Goal: Transaction & Acquisition: Purchase product/service

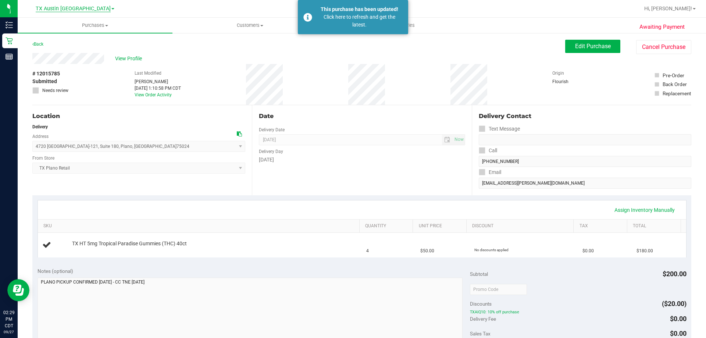
click at [80, 7] on span "TX Austin [GEOGRAPHIC_DATA]" at bounding box center [73, 9] width 75 height 7
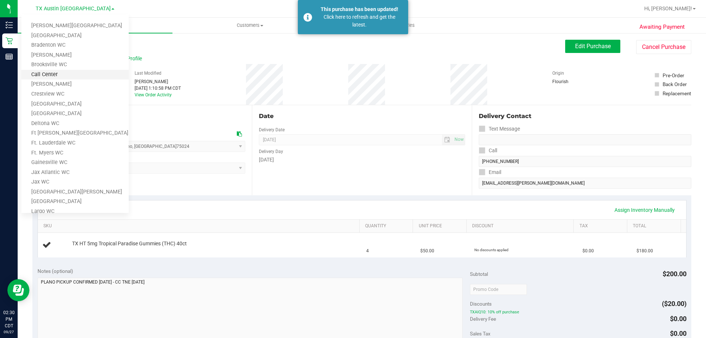
click at [60, 77] on link "Call Center" at bounding box center [74, 75] width 107 height 10
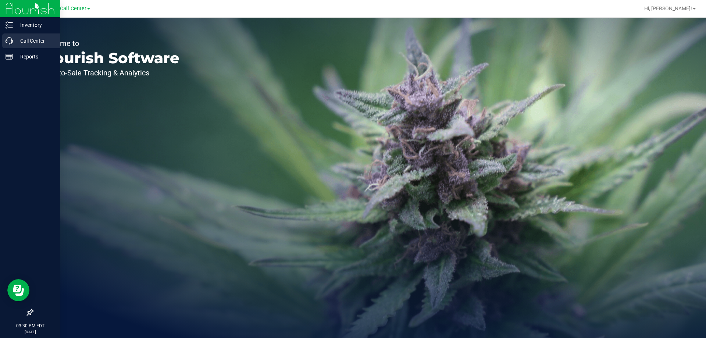
click at [30, 38] on p "Call Center" at bounding box center [35, 40] width 44 height 9
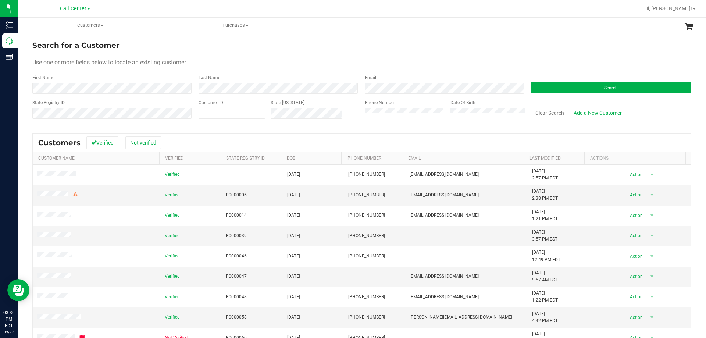
click at [574, 76] on div "Search" at bounding box center [608, 83] width 166 height 19
click at [564, 85] on button "Search" at bounding box center [610, 87] width 161 height 11
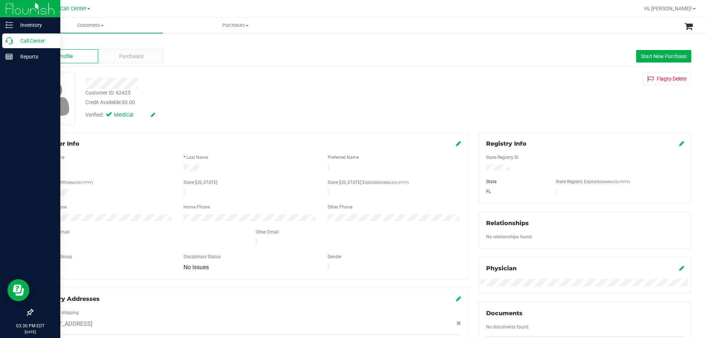
click at [25, 38] on p "Call Center" at bounding box center [35, 40] width 44 height 9
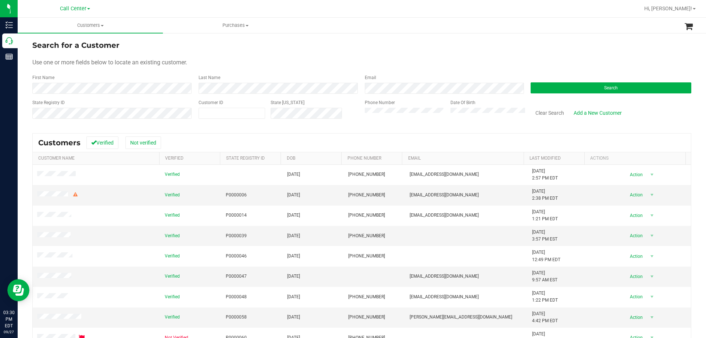
click at [108, 80] on div "First Name" at bounding box center [112, 83] width 161 height 19
click at [598, 97] on form "Search for a Customer Use one or more fields below to locate an existing custom…" at bounding box center [361, 83] width 659 height 86
click at [594, 90] on button "Search" at bounding box center [610, 87] width 161 height 11
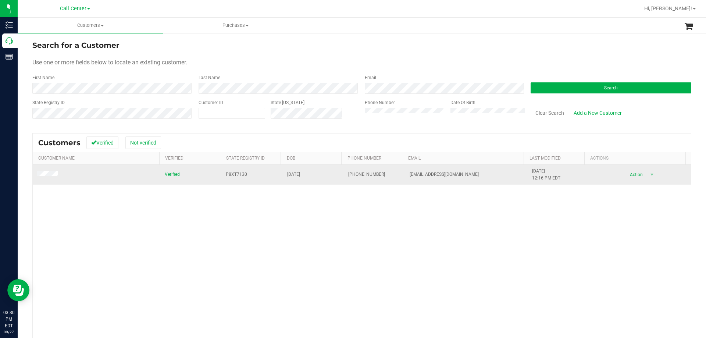
click at [50, 178] on td at bounding box center [97, 175] width 128 height 20
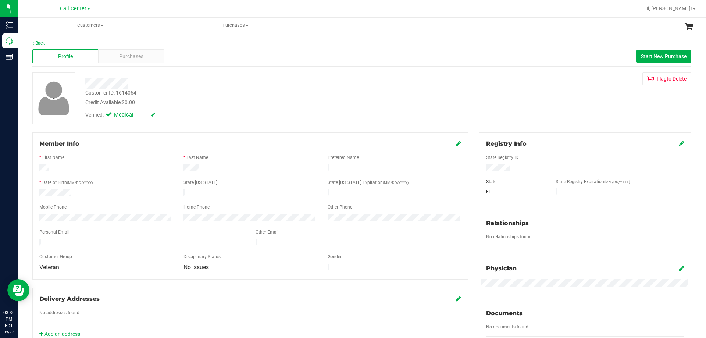
click at [486, 173] on div at bounding box center [585, 175] width 198 height 6
click at [129, 51] on div "Purchases" at bounding box center [131, 56] width 66 height 14
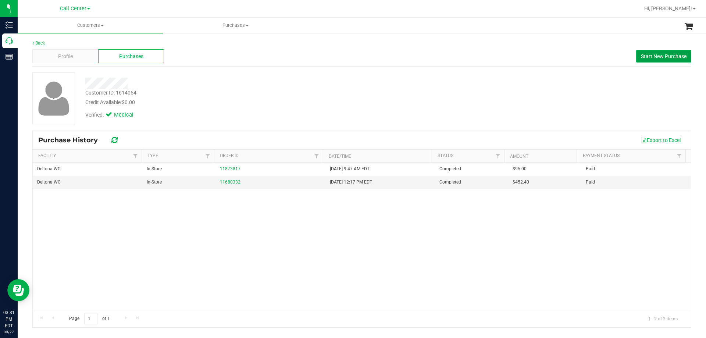
click at [653, 55] on span "Start New Purchase" at bounding box center [664, 56] width 46 height 6
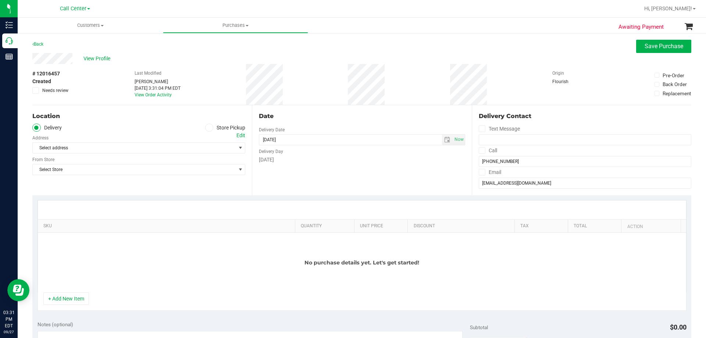
click at [205, 129] on label "Store Pickup" at bounding box center [225, 127] width 40 height 8
click at [0, 0] on input "Store Pickup" at bounding box center [0, 0] width 0 height 0
click at [158, 147] on span "Select Store" at bounding box center [134, 148] width 203 height 10
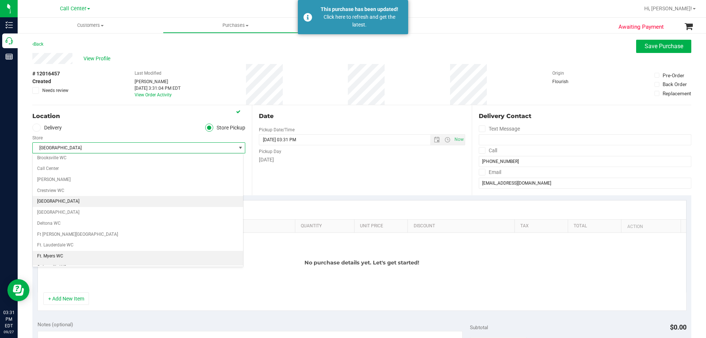
scroll to position [73, 0]
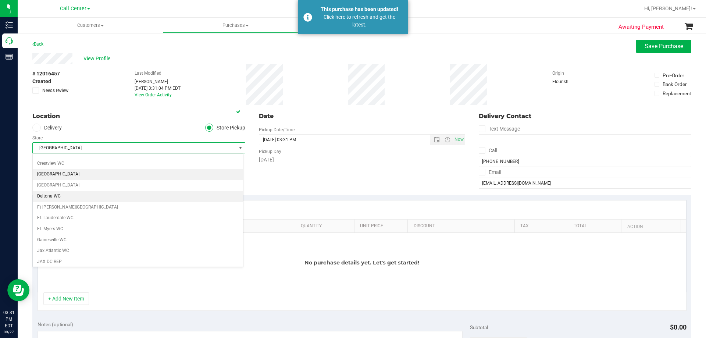
click at [91, 194] on li "Deltona WC" at bounding box center [138, 196] width 210 height 11
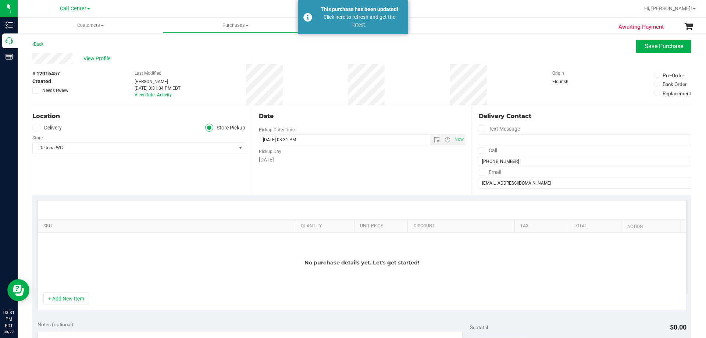
click at [170, 263] on div "No purchase details yet. Let's get started!" at bounding box center [362, 263] width 648 height 60
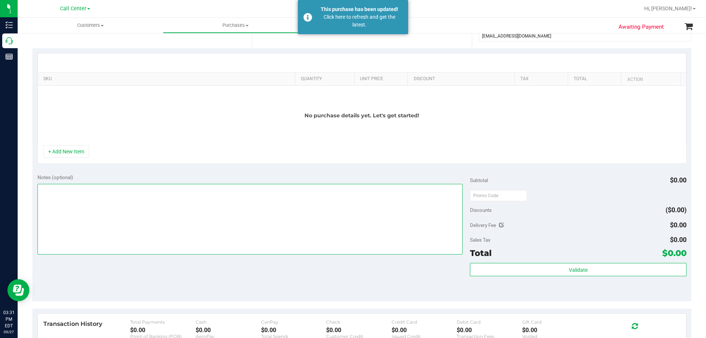
click at [124, 228] on textarea at bounding box center [249, 219] width 425 height 71
paste textarea "Order Submitted by Customer Care - CC TNE [DATE]"
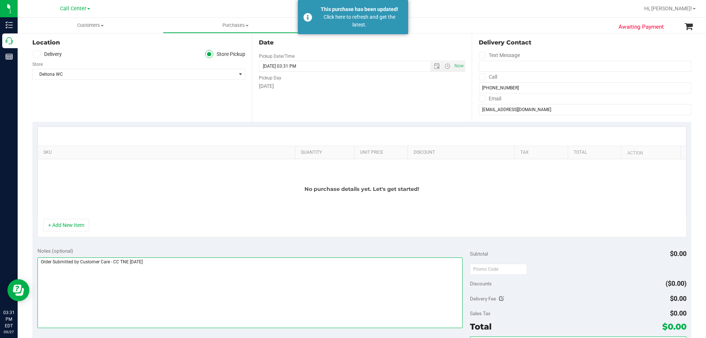
type textarea "Order Submitted by Customer Care - CC TNE [DATE]"
click at [198, 164] on div "No purchase details yet. Let's get started!" at bounding box center [362, 189] width 648 height 60
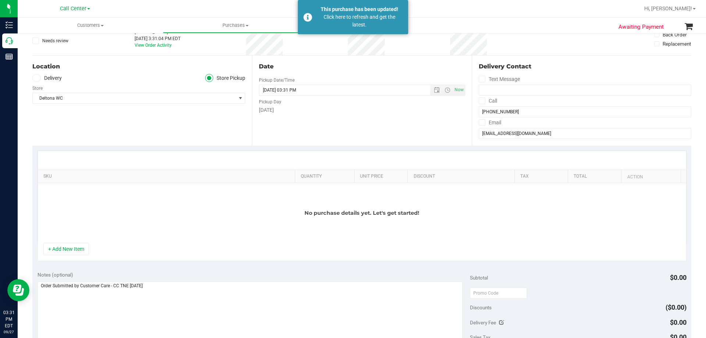
scroll to position [37, 0]
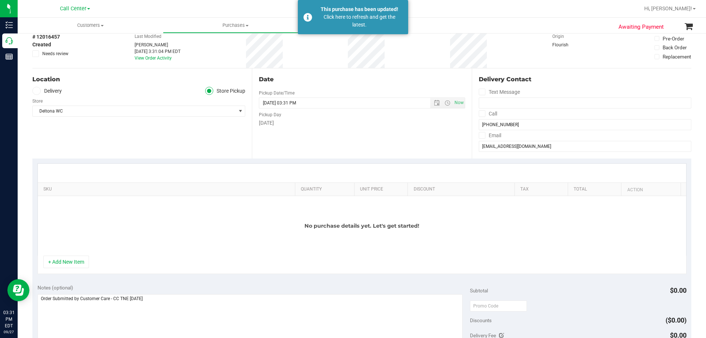
click at [235, 217] on div "No purchase details yet. Let's get started!" at bounding box center [362, 226] width 648 height 60
click at [55, 261] on button "+ Add New Item" at bounding box center [66, 261] width 46 height 12
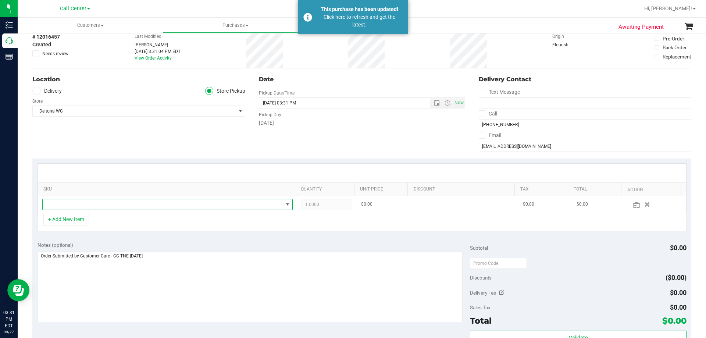
click at [123, 205] on span "NO DATA FOUND" at bounding box center [163, 204] width 240 height 10
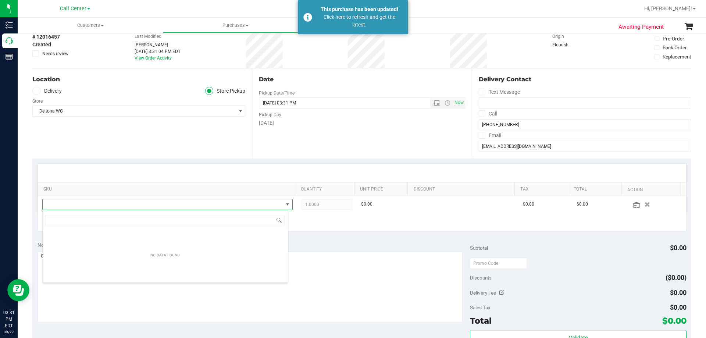
scroll to position [11, 244]
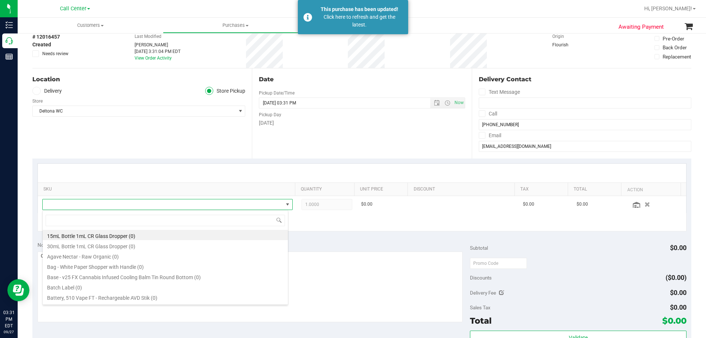
click at [304, 224] on div "+ Add New Item" at bounding box center [361, 222] width 649 height 18
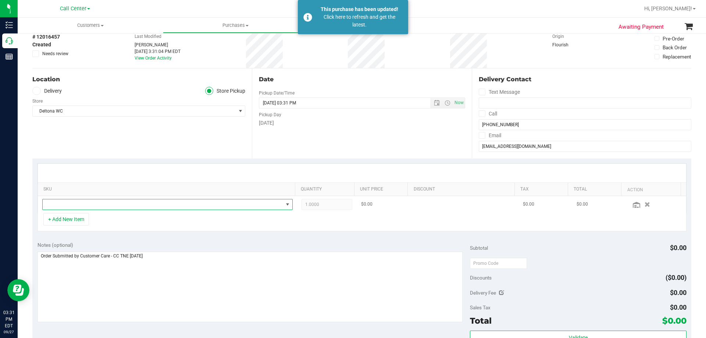
click at [174, 201] on span "NO DATA FOUND" at bounding box center [163, 204] width 240 height 10
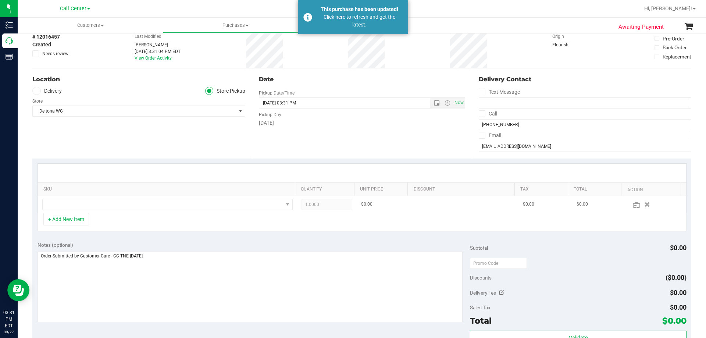
click at [337, 213] on td "1.0000 1" at bounding box center [327, 204] width 60 height 17
click at [270, 219] on div "+ Add New Item" at bounding box center [361, 222] width 649 height 18
click at [183, 139] on div "Location Delivery Store Pickup Store Deltona WC Select Store [PERSON_NAME][GEOG…" at bounding box center [141, 113] width 219 height 90
click at [183, 143] on div "Location Delivery Store Pickup Store Deltona WC Select Store [PERSON_NAME][GEOG…" at bounding box center [141, 113] width 219 height 90
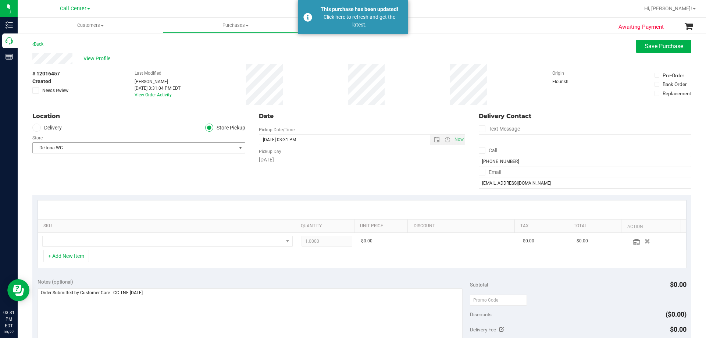
scroll to position [110, 0]
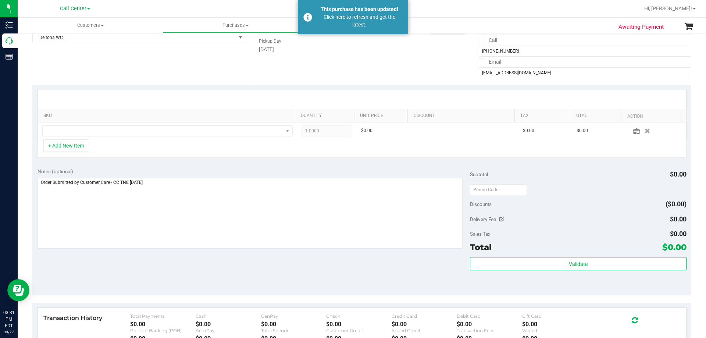
click at [188, 177] on div "Notes (optional)" at bounding box center [253, 209] width 433 height 82
click at [190, 183] on textarea at bounding box center [249, 213] width 425 height 71
click at [208, 157] on div "+ Add New Item" at bounding box center [361, 148] width 649 height 18
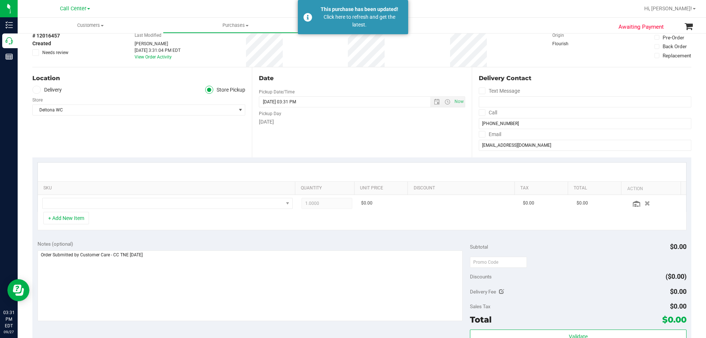
scroll to position [37, 0]
click at [177, 151] on div "Location Delivery Store Pickup Store Deltona WC Select Store [PERSON_NAME][GEOG…" at bounding box center [141, 113] width 219 height 90
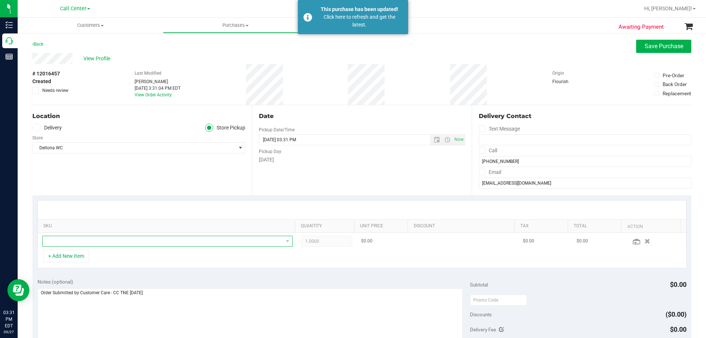
click at [214, 240] on span "NO DATA FOUND" at bounding box center [163, 241] width 240 height 10
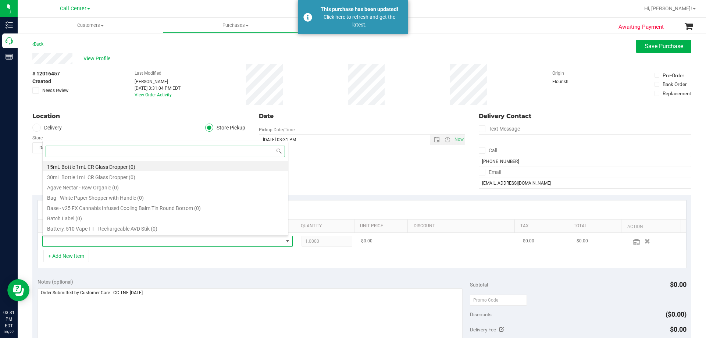
scroll to position [11, 244]
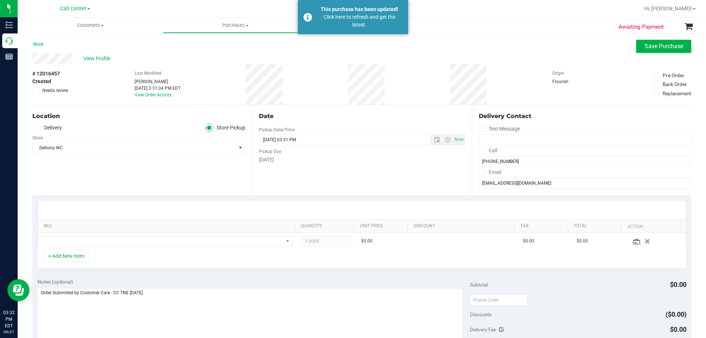
click at [153, 187] on div "Location Delivery Store Pickup Store Deltona WC Select Store [PERSON_NAME][GEOG…" at bounding box center [141, 150] width 219 height 90
click at [112, 173] on div "Location Delivery Store Pickup Store Deltona WC Select Store [PERSON_NAME][GEOG…" at bounding box center [141, 150] width 219 height 90
click at [173, 255] on div "+ Add New Item" at bounding box center [361, 259] width 649 height 18
click at [217, 58] on div "View Profile" at bounding box center [361, 58] width 659 height 11
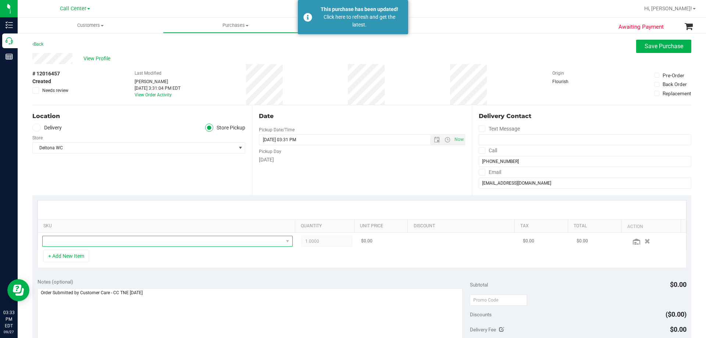
click at [126, 238] on span "NO DATA FOUND" at bounding box center [163, 241] width 240 height 10
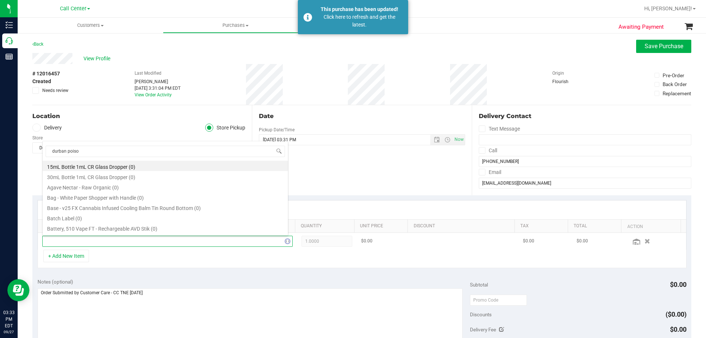
type input "durban poison"
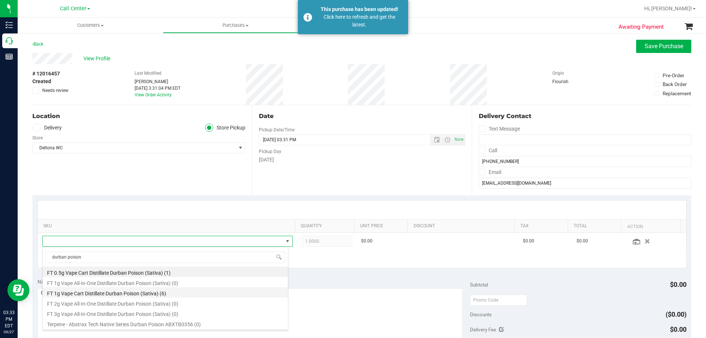
click at [127, 293] on li "FT 1g Vape Cart Distillate Durban Poison (Sativa) (6)" at bounding box center [165, 292] width 245 height 10
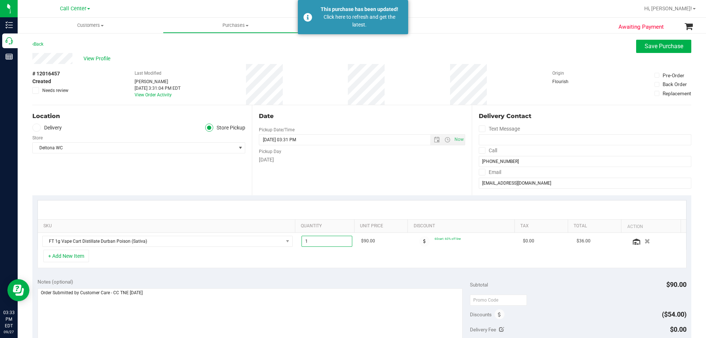
drag, startPoint x: 326, startPoint y: 241, endPoint x: 262, endPoint y: 257, distance: 66.0
click at [263, 257] on div "SKU Quantity Unit Price Discount Tax Total Action FT 1g Vape Cart Distillate Du…" at bounding box center [361, 234] width 649 height 68
type input "3"
type input "3.00"
click at [287, 269] on div "SKU Quantity Unit Price Discount Tax Total Action FT 1g Vape Cart Distillate Du…" at bounding box center [361, 234] width 659 height 78
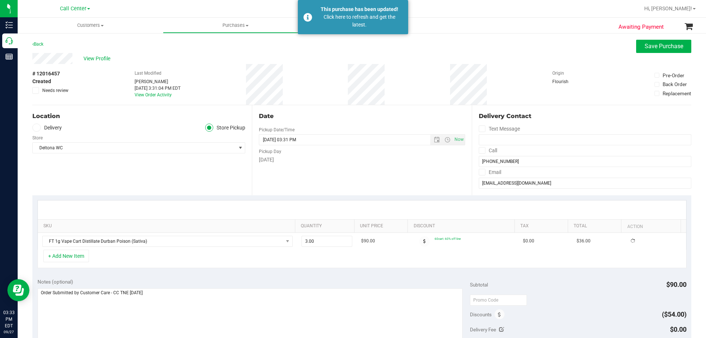
scroll to position [110, 0]
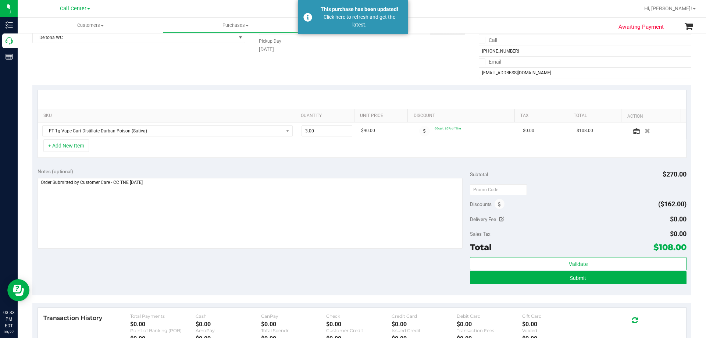
click at [200, 258] on div "Notes (optional) Subtotal $270.00 Discounts ($162.00) Delivery Fee $0.00 Sales …" at bounding box center [361, 229] width 659 height 132
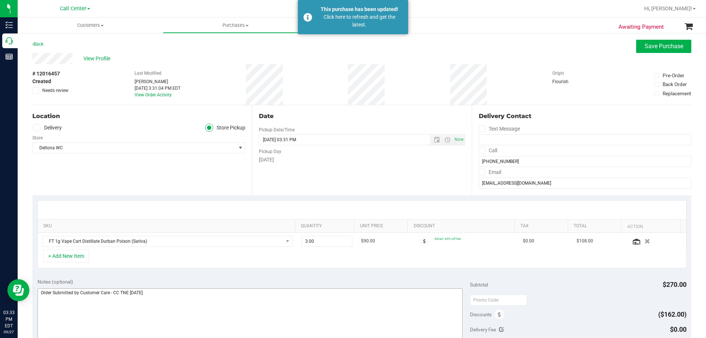
scroll to position [147, 0]
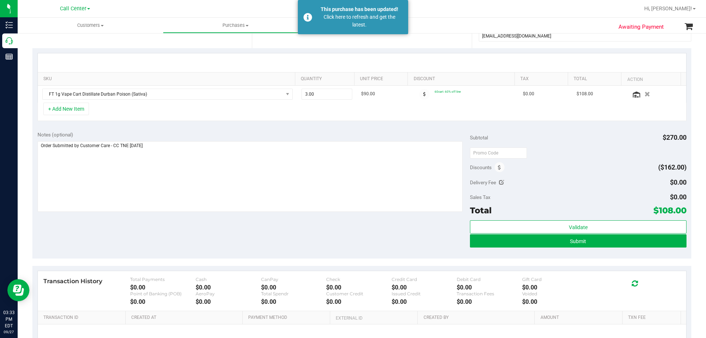
drag, startPoint x: 654, startPoint y: 209, endPoint x: 679, endPoint y: 212, distance: 25.9
click at [679, 212] on span "$108.00" at bounding box center [669, 210] width 33 height 10
copy span "108.00"
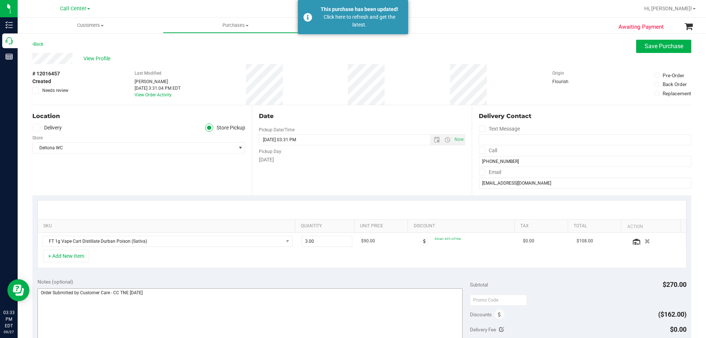
scroll to position [184, 0]
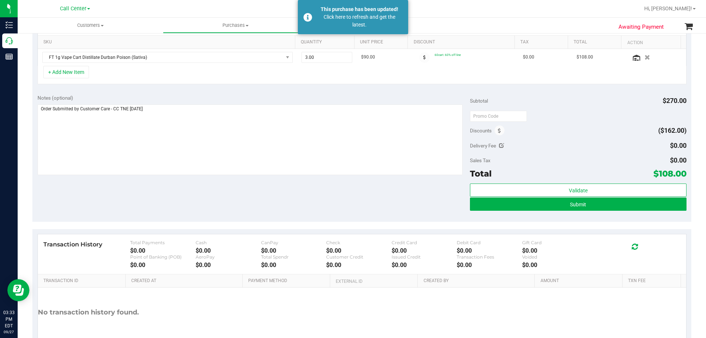
click at [348, 208] on div "Notes (optional) Subtotal $270.00 Discounts ($162.00) Delivery Fee $0.00 Sales …" at bounding box center [361, 155] width 659 height 132
click at [570, 205] on span "Submit" at bounding box center [578, 204] width 16 height 6
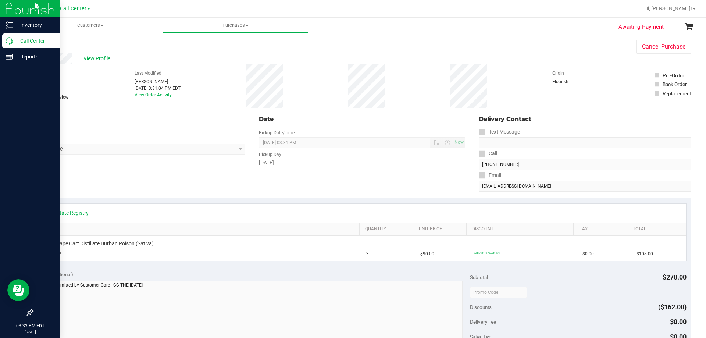
click at [39, 40] on p "Call Center" at bounding box center [35, 40] width 44 height 9
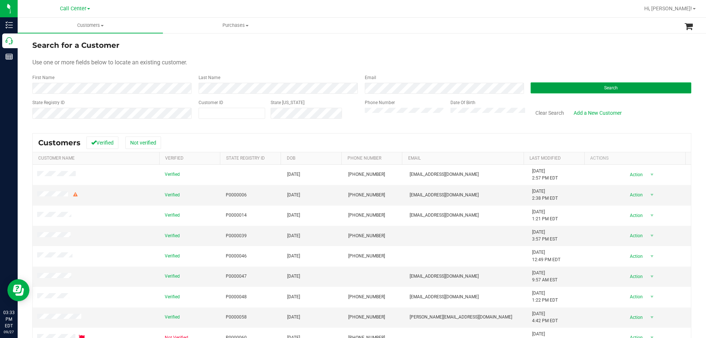
click at [574, 87] on button "Search" at bounding box center [610, 87] width 161 height 11
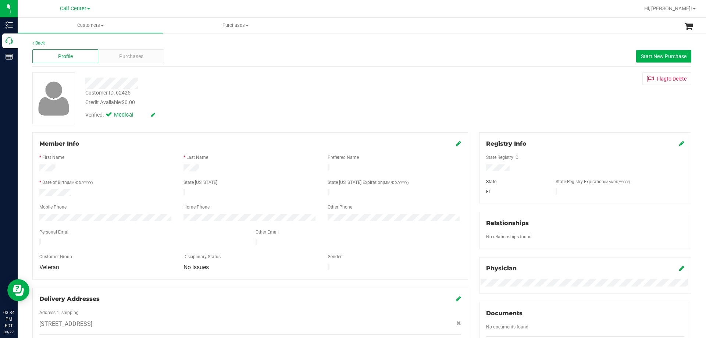
click at [500, 164] on div at bounding box center [584, 168] width 209 height 8
click at [501, 164] on div at bounding box center [584, 168] width 209 height 8
click at [149, 48] on div "Profile Purchases Start New Purchase" at bounding box center [361, 56] width 659 height 20
click at [149, 53] on div "Purchases" at bounding box center [131, 56] width 66 height 14
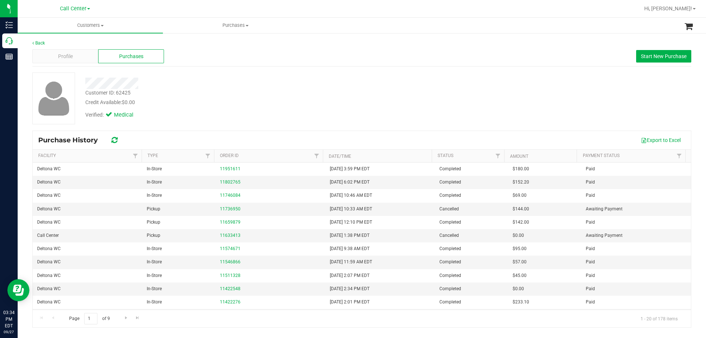
click at [224, 103] on div "Credit Available: $0.00" at bounding box center [247, 102] width 324 height 8
click at [257, 122] on div "Customer ID: 62425 Credit Available: $0.00 Verified: Medical" at bounding box center [362, 98] width 670 height 52
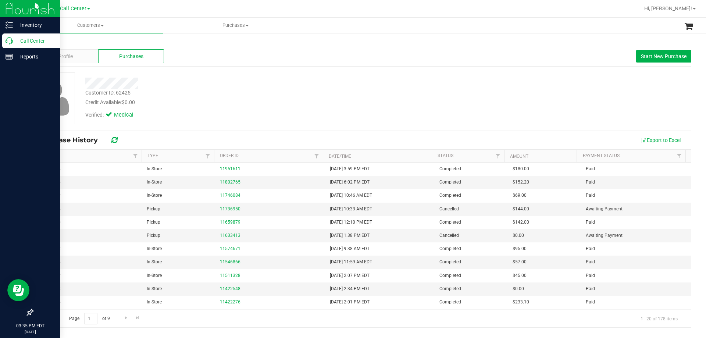
click at [18, 36] on div "Call Center" at bounding box center [31, 40] width 58 height 15
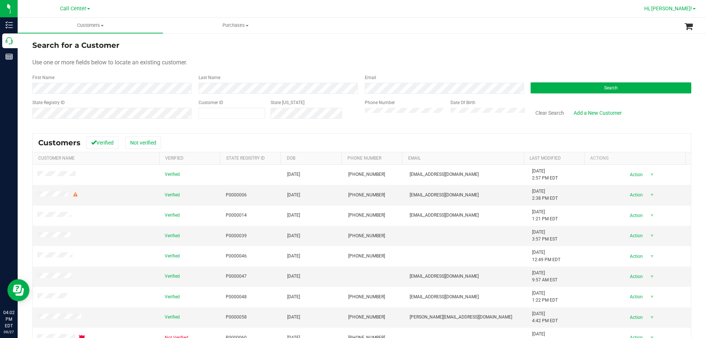
click at [676, 7] on span "Hi, [PERSON_NAME]!" at bounding box center [668, 9] width 48 height 6
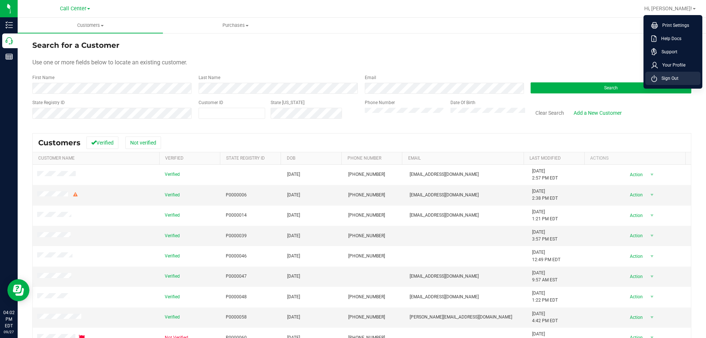
click at [673, 75] on span "Sign Out" at bounding box center [667, 78] width 21 height 7
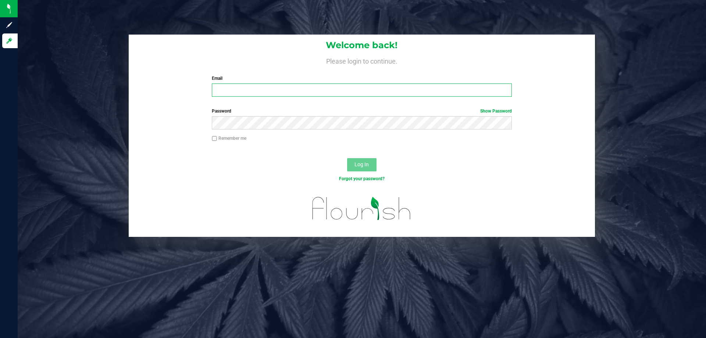
type input "[EMAIL_ADDRESS][DOMAIN_NAME]"
